Goal: Transaction & Acquisition: Download file/media

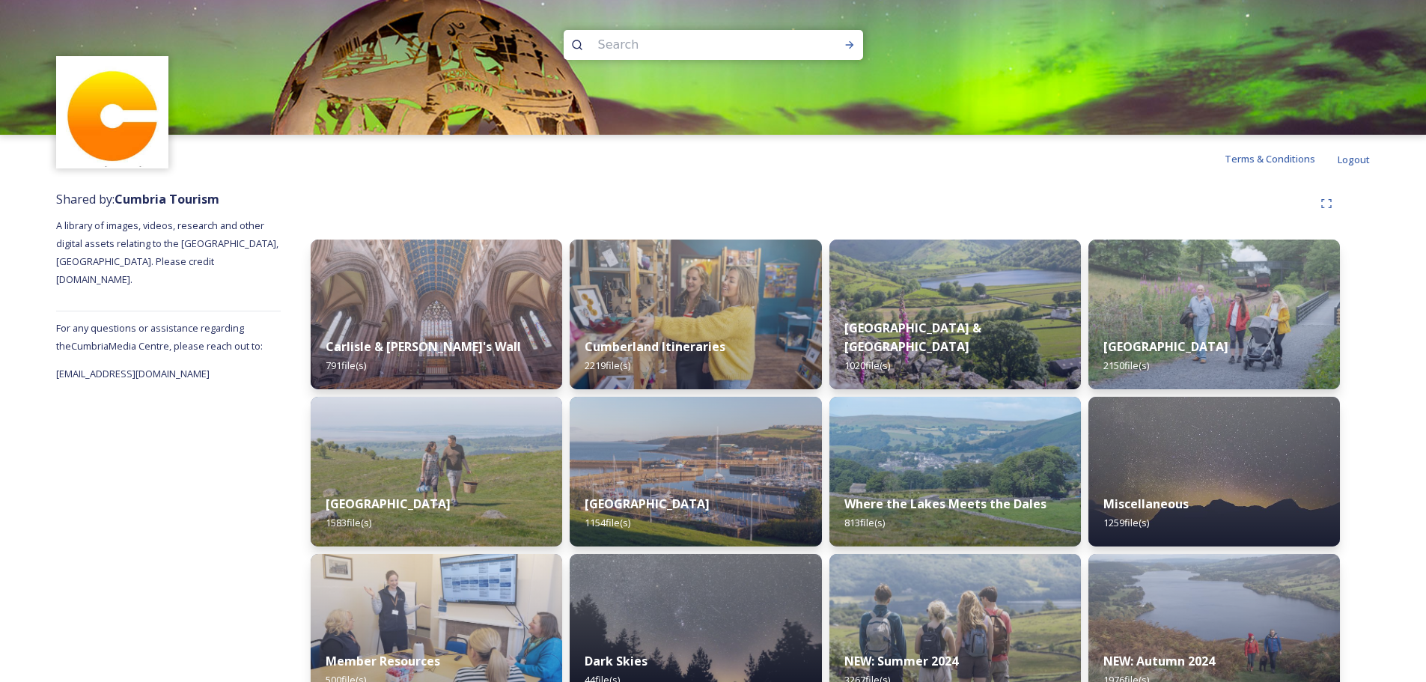
click at [663, 43] on input at bounding box center [693, 44] width 205 height 33
type input "dark skies"
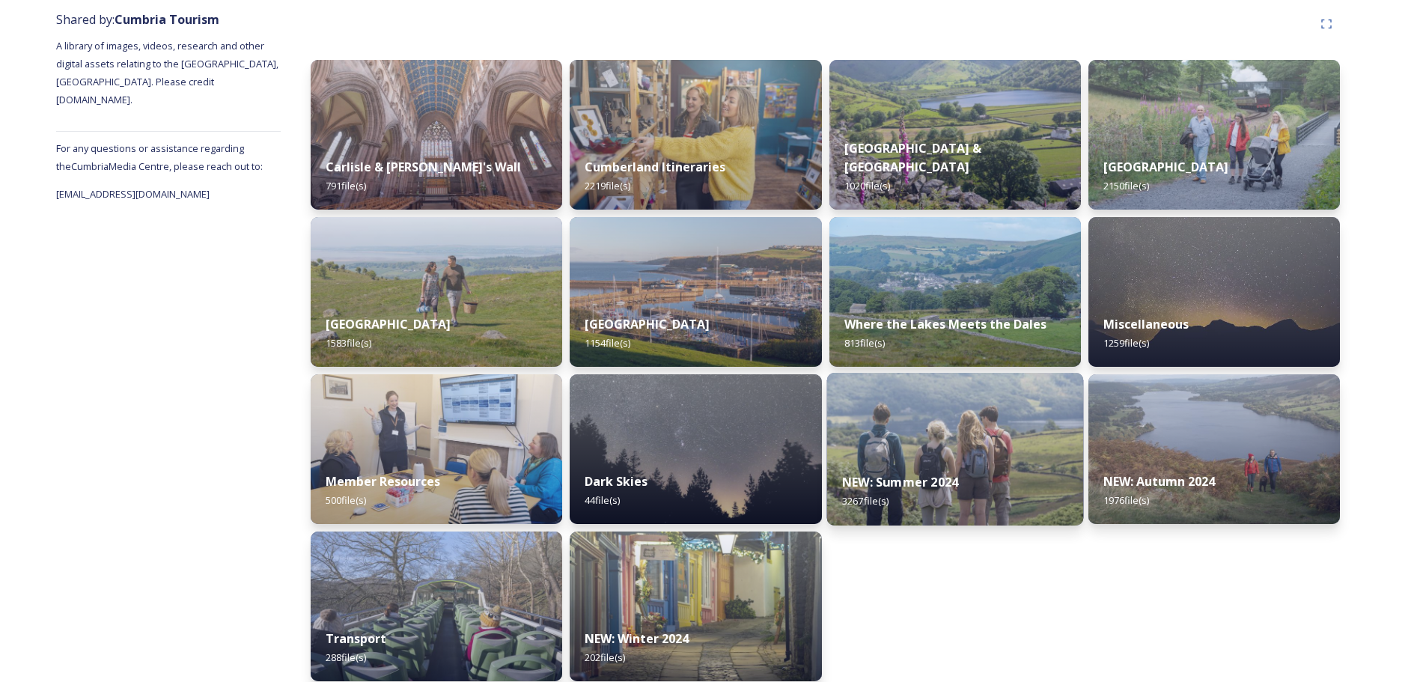
scroll to position [194, 0]
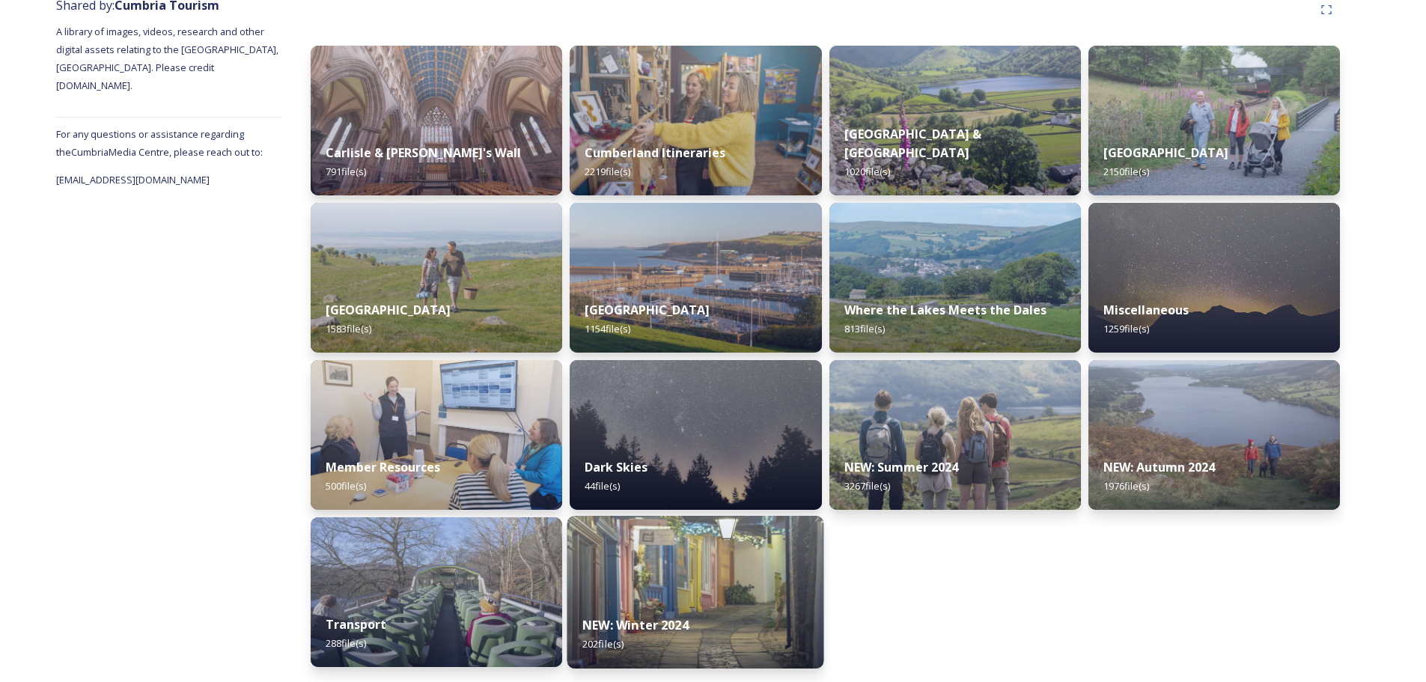
click at [680, 619] on strong "NEW: Winter 2024" at bounding box center [636, 625] width 106 height 16
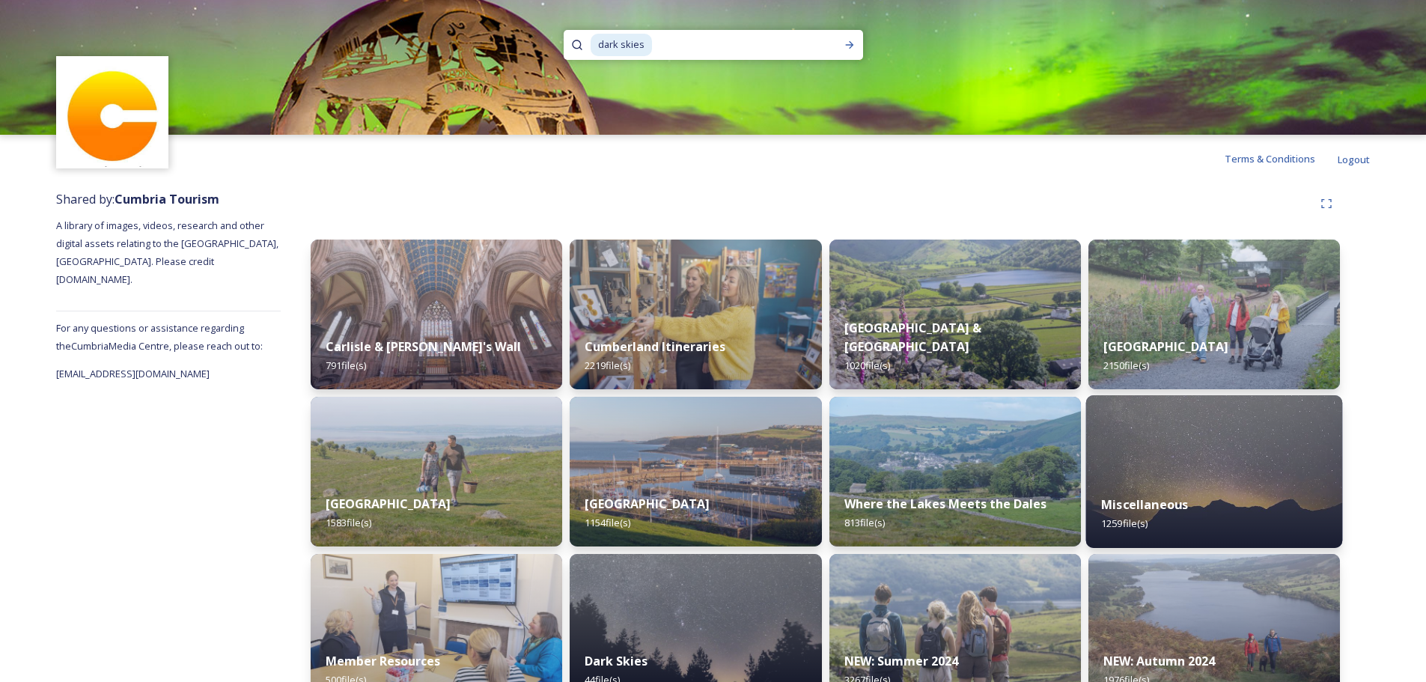
click at [1231, 509] on div "Miscellaneous 1259 file(s)" at bounding box center [1214, 514] width 257 height 68
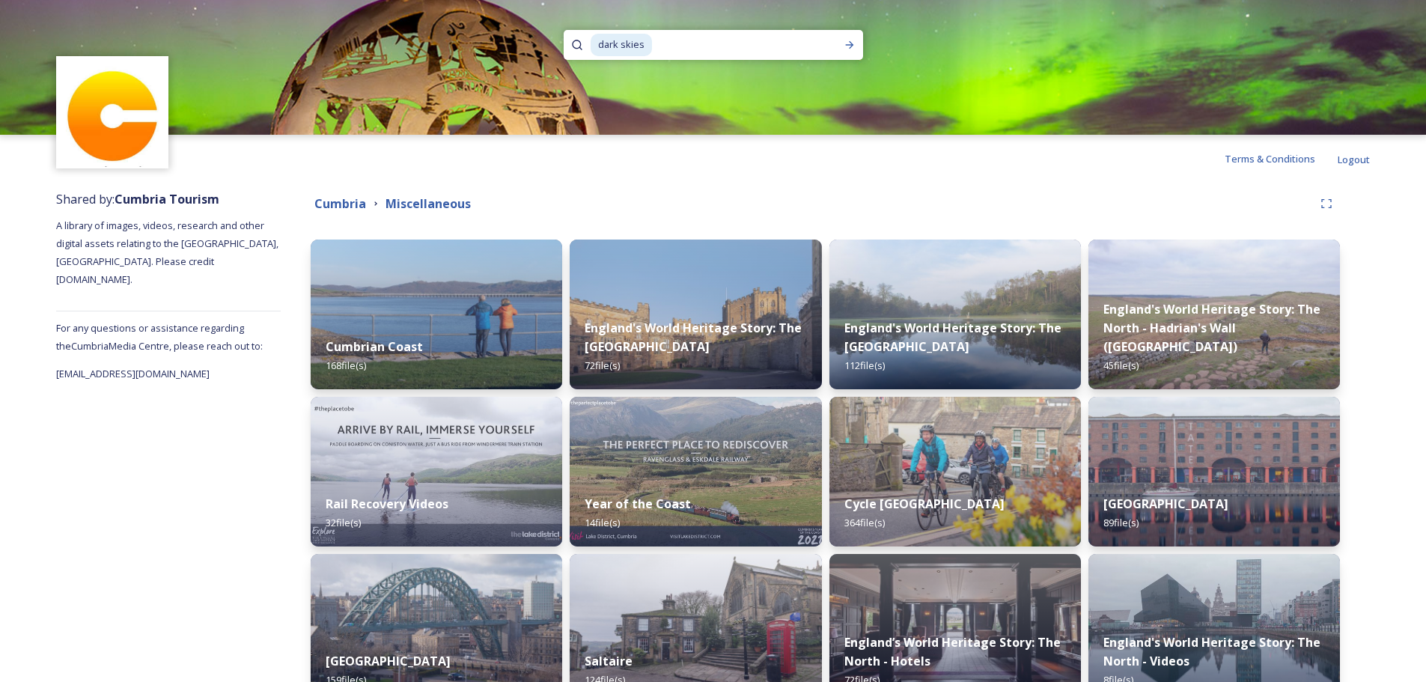
click at [767, 58] on input at bounding box center [741, 44] width 174 height 33
click at [855, 40] on icon at bounding box center [850, 45] width 12 height 12
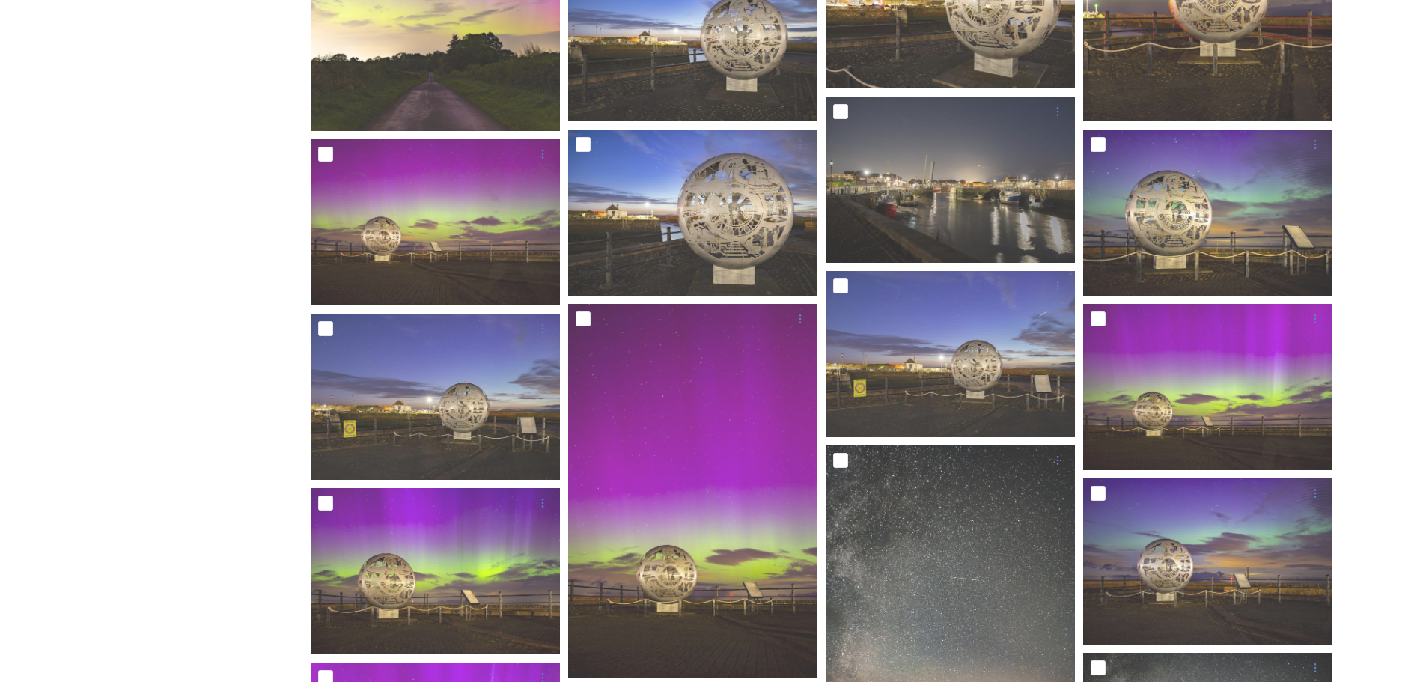
scroll to position [1185, 0]
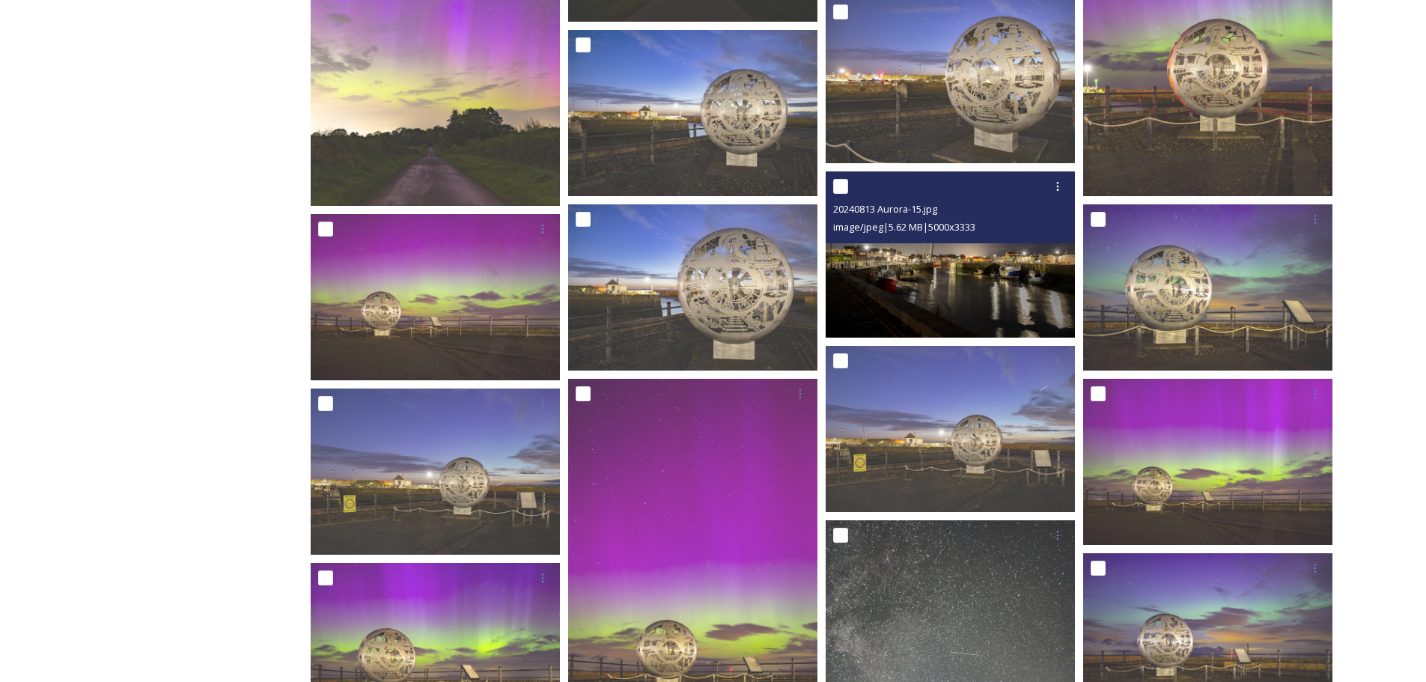
click at [934, 305] on img at bounding box center [950, 254] width 249 height 166
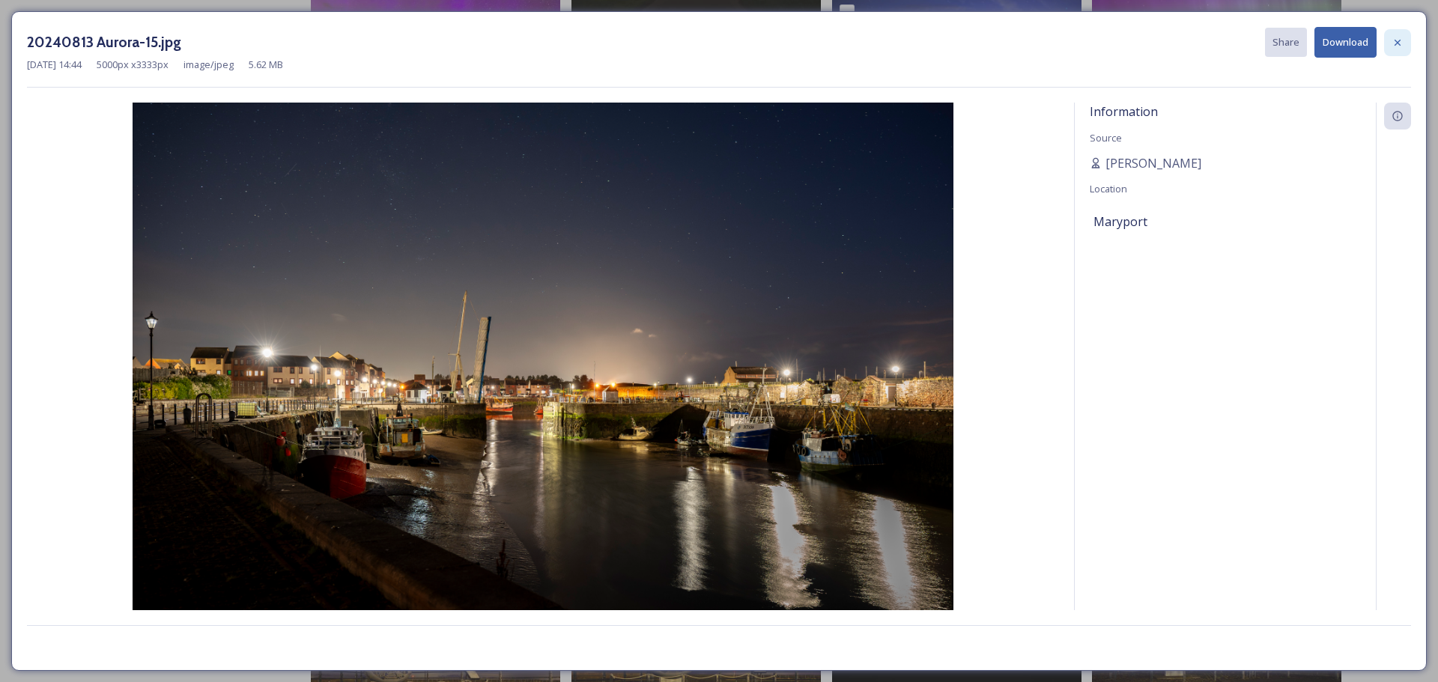
click at [1402, 46] on icon at bounding box center [1397, 43] width 12 height 12
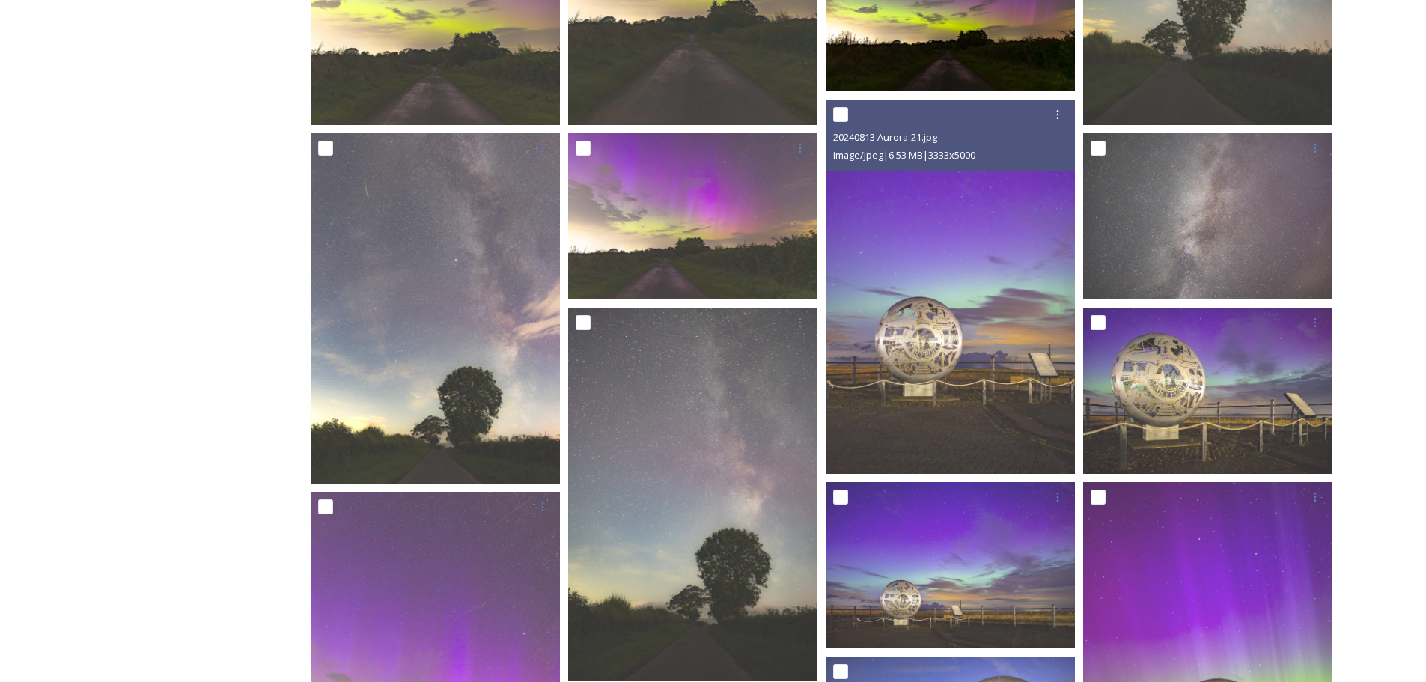
scroll to position [661, 0]
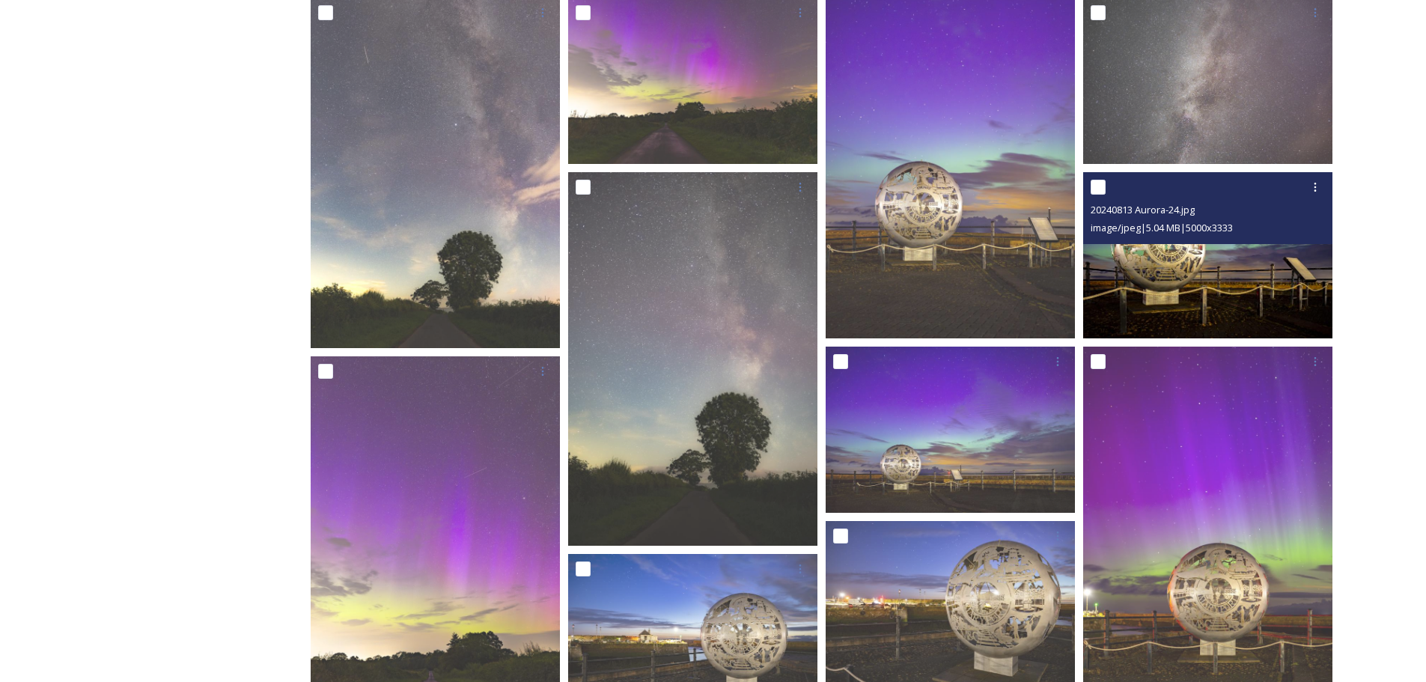
click at [1211, 216] on div "20240813 Aurora-24.jpg" at bounding box center [1210, 210] width 238 height 18
click at [1215, 282] on img at bounding box center [1207, 255] width 249 height 166
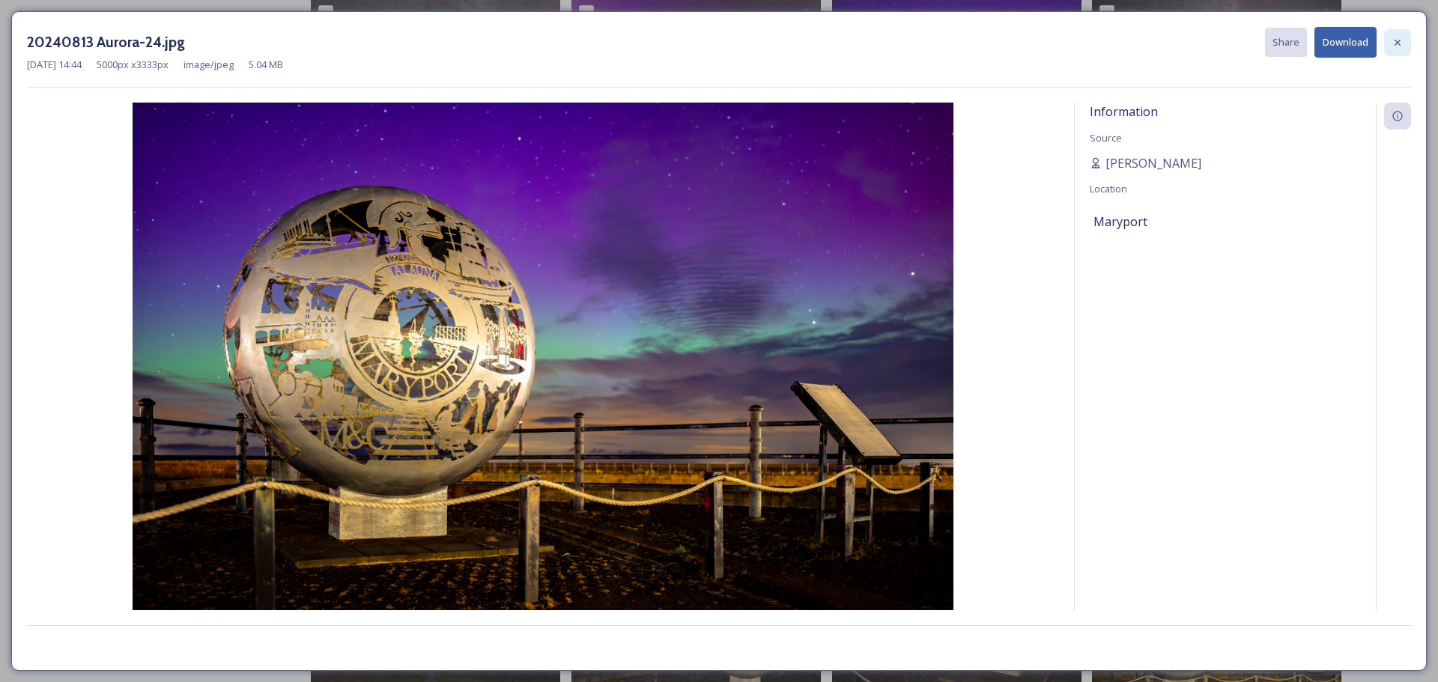
click at [1399, 41] on icon at bounding box center [1397, 42] width 6 height 6
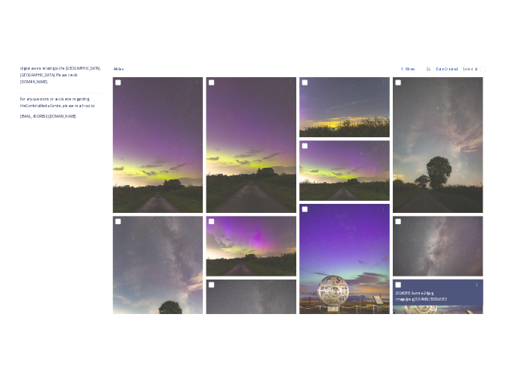
scroll to position [62, 0]
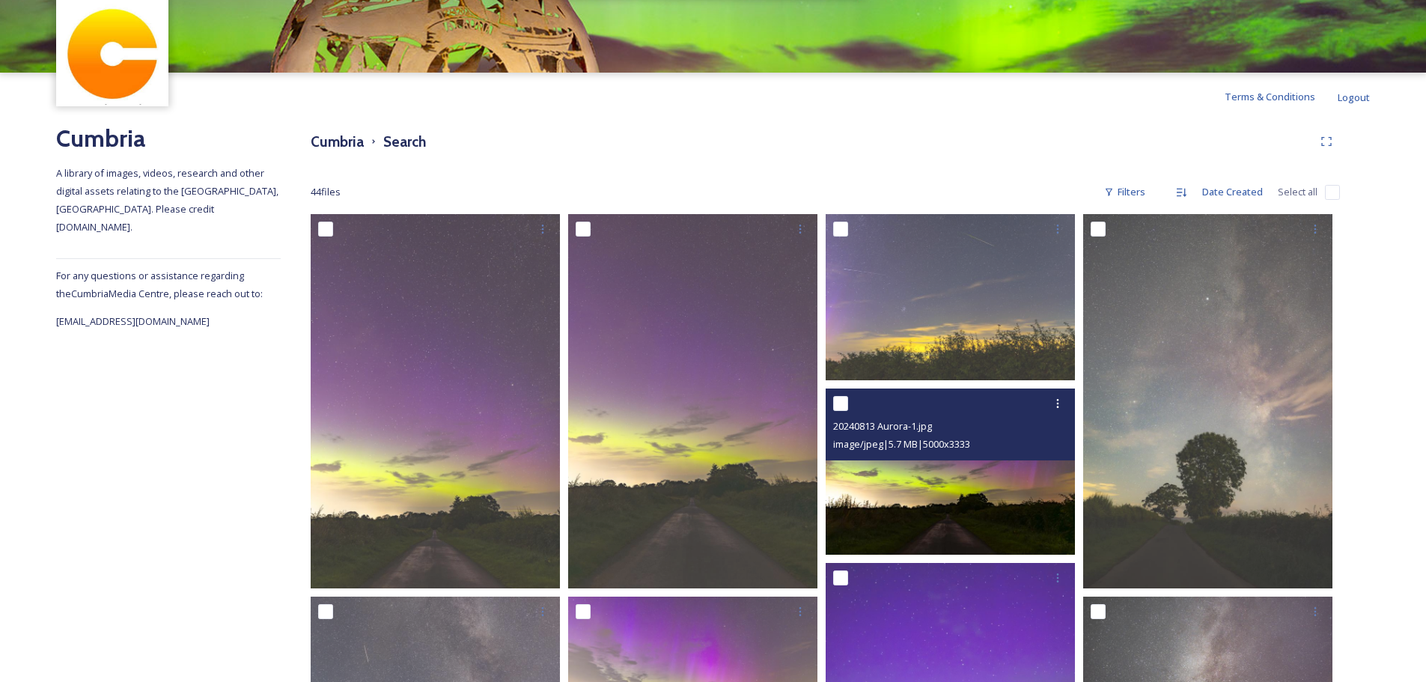
click at [973, 472] on img at bounding box center [950, 472] width 249 height 166
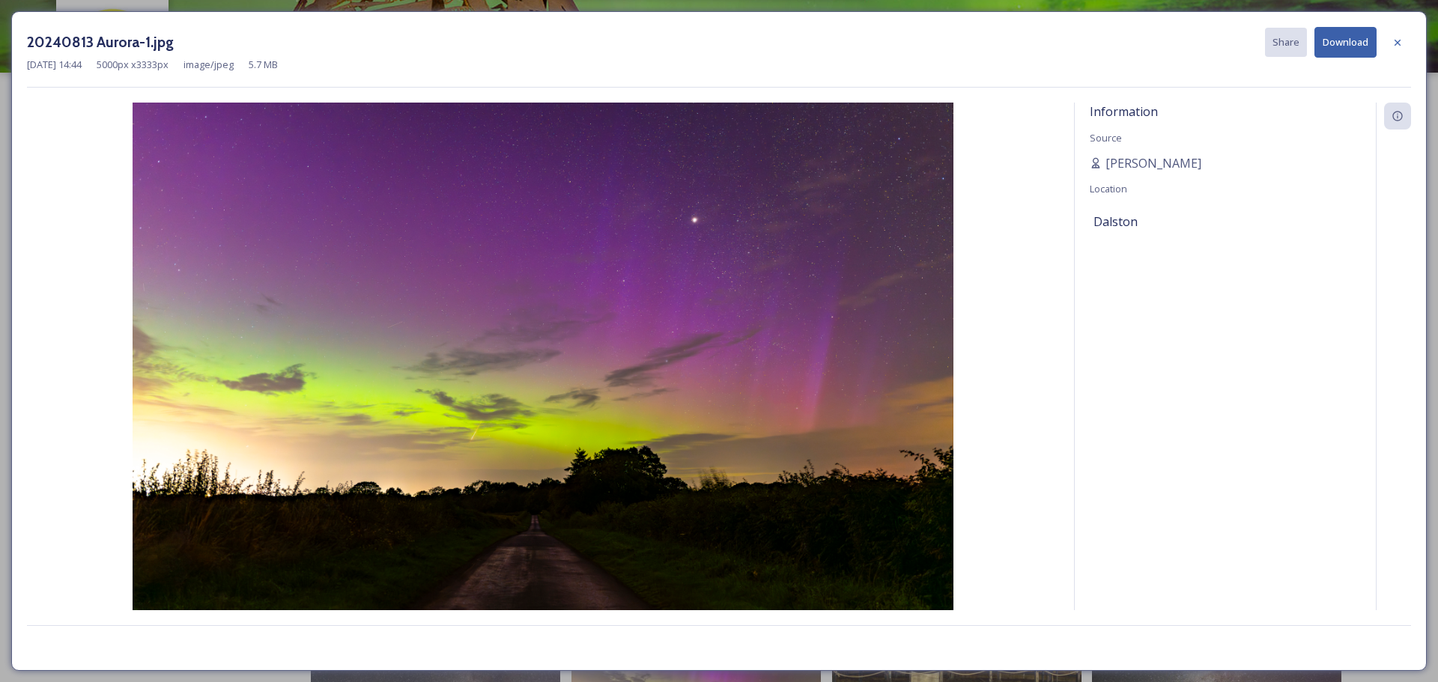
click at [1356, 41] on button "Download" at bounding box center [1345, 42] width 62 height 31
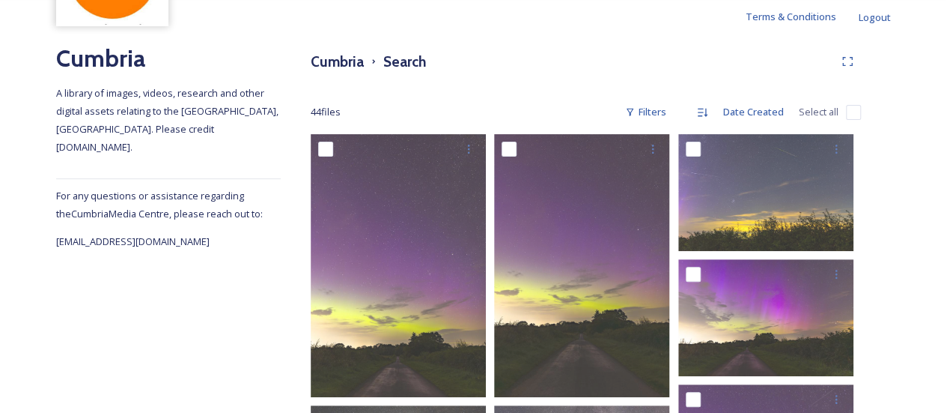
scroll to position [212, 0]
